Goal: Register for event/course

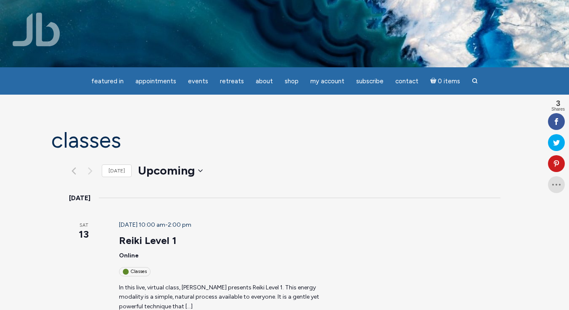
click at [122, 267] on div "Classes" at bounding box center [135, 271] width 32 height 9
click at [124, 229] on header "[DATE] 10:00 am - 2:00 pm Reiki Level 1 Online Classes" at bounding box center [228, 248] width 218 height 56
click at [124, 267] on div "Classes" at bounding box center [135, 271] width 32 height 9
click at [142, 221] on span "[DATE] 10:00 am" at bounding box center [142, 224] width 46 height 7
click at [141, 234] on link "Reiki Level 1" at bounding box center [148, 240] width 58 height 13
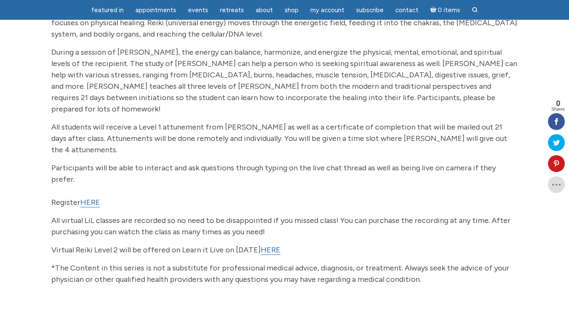
scroll to position [158, 0]
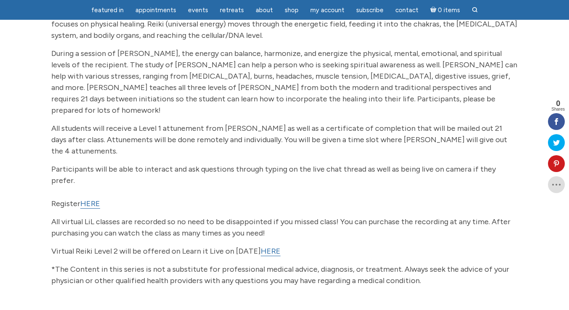
drag, startPoint x: 571, startPoint y: 50, endPoint x: 576, endPoint y: 91, distance: 41.5
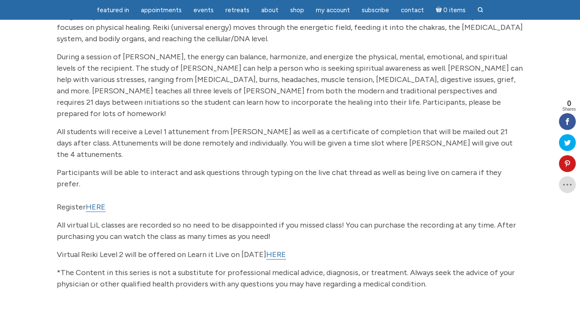
scroll to position [147, 0]
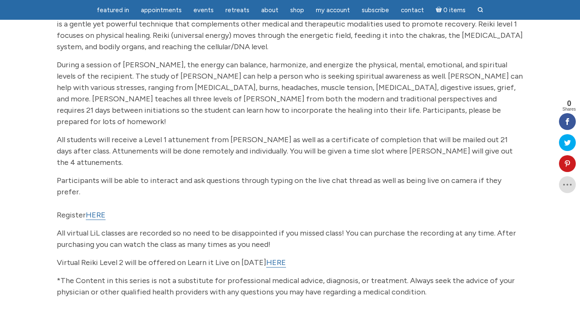
click at [94, 210] on link "HERE" at bounding box center [96, 215] width 20 height 10
